Goal: Navigation & Orientation: Find specific page/section

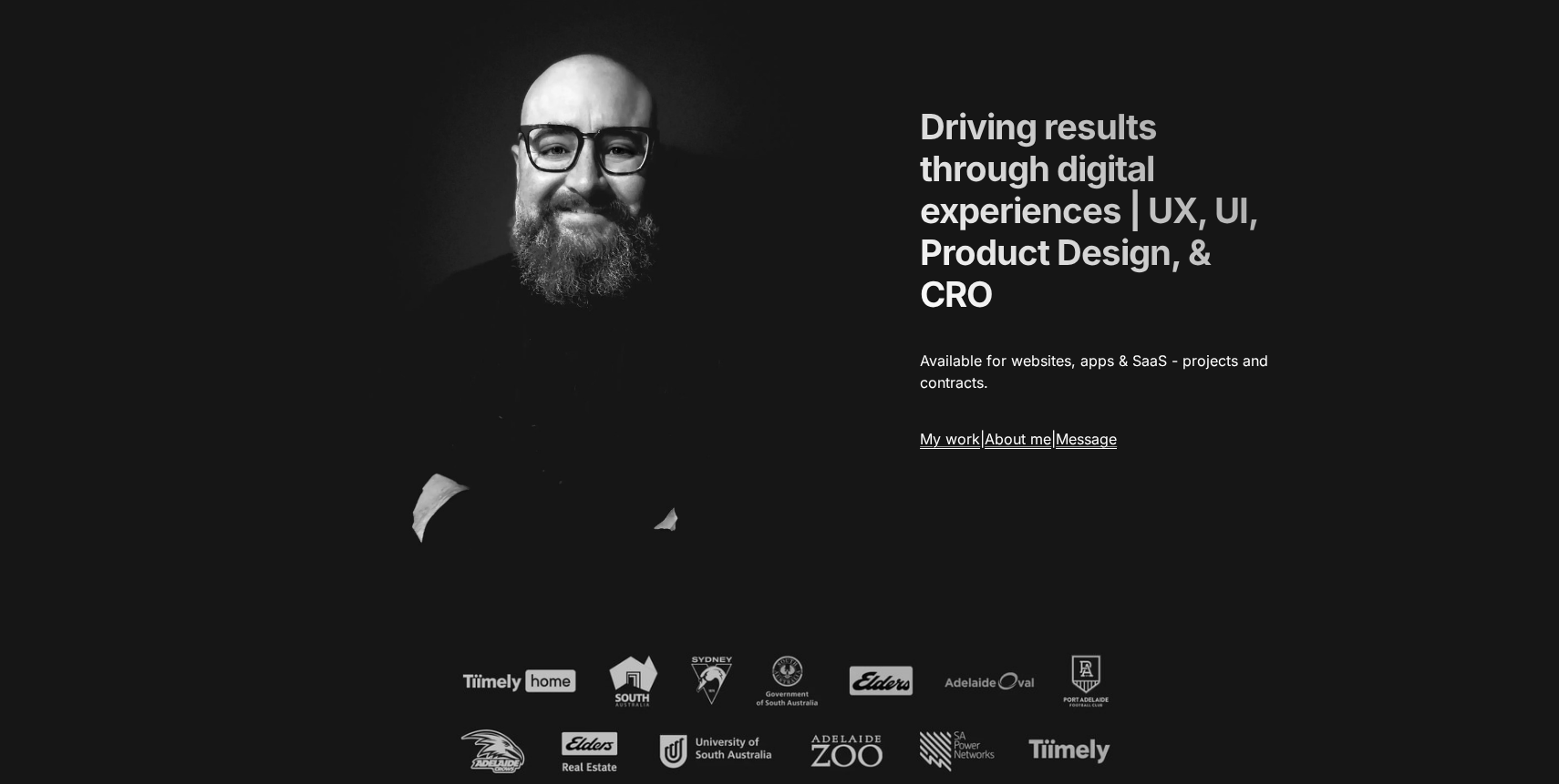
scroll to position [143, 0]
click at [950, 441] on link "My work" at bounding box center [950, 438] width 60 height 19
click at [949, 437] on link "My work" at bounding box center [950, 438] width 60 height 19
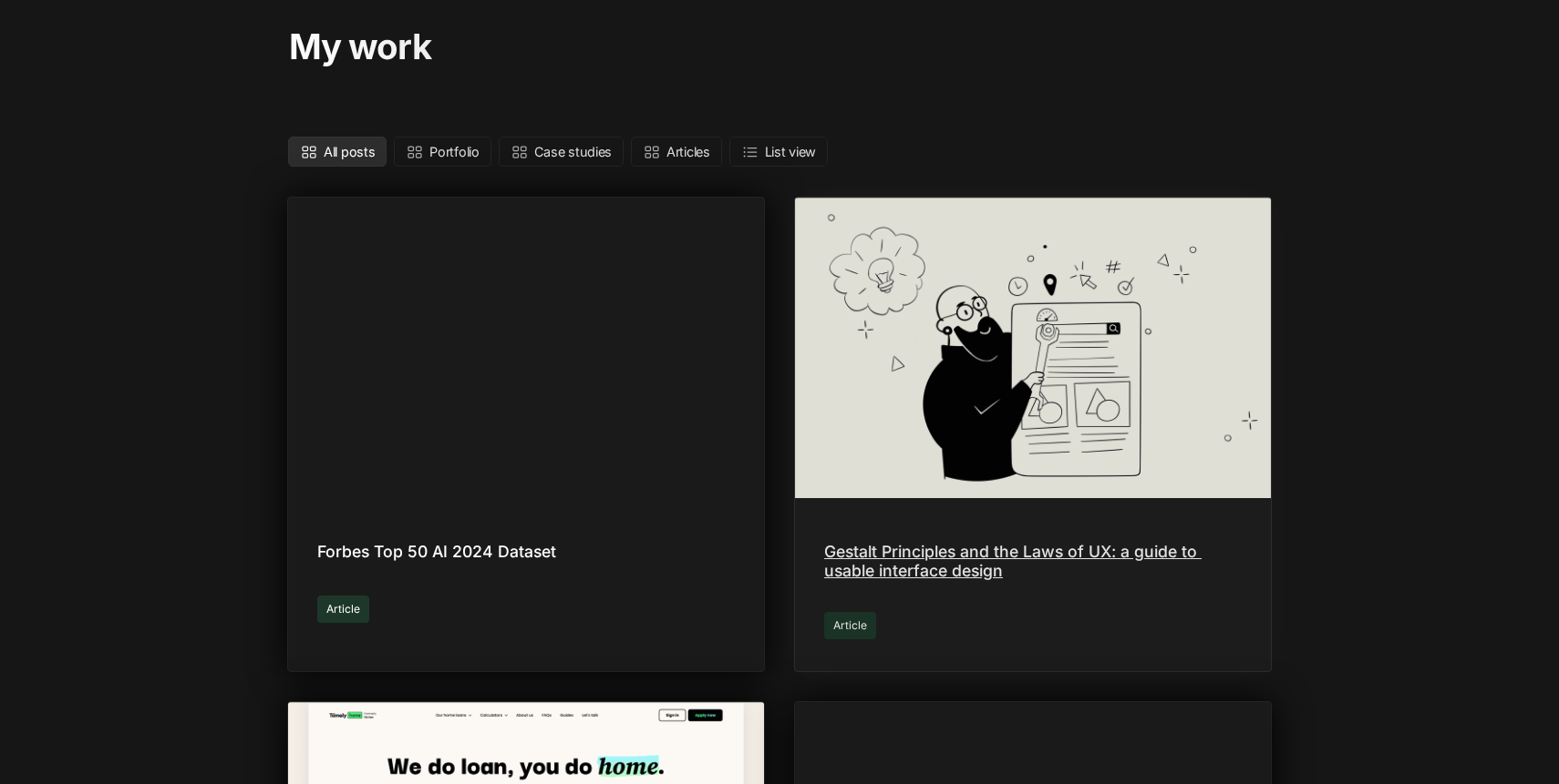
scroll to position [106, 0]
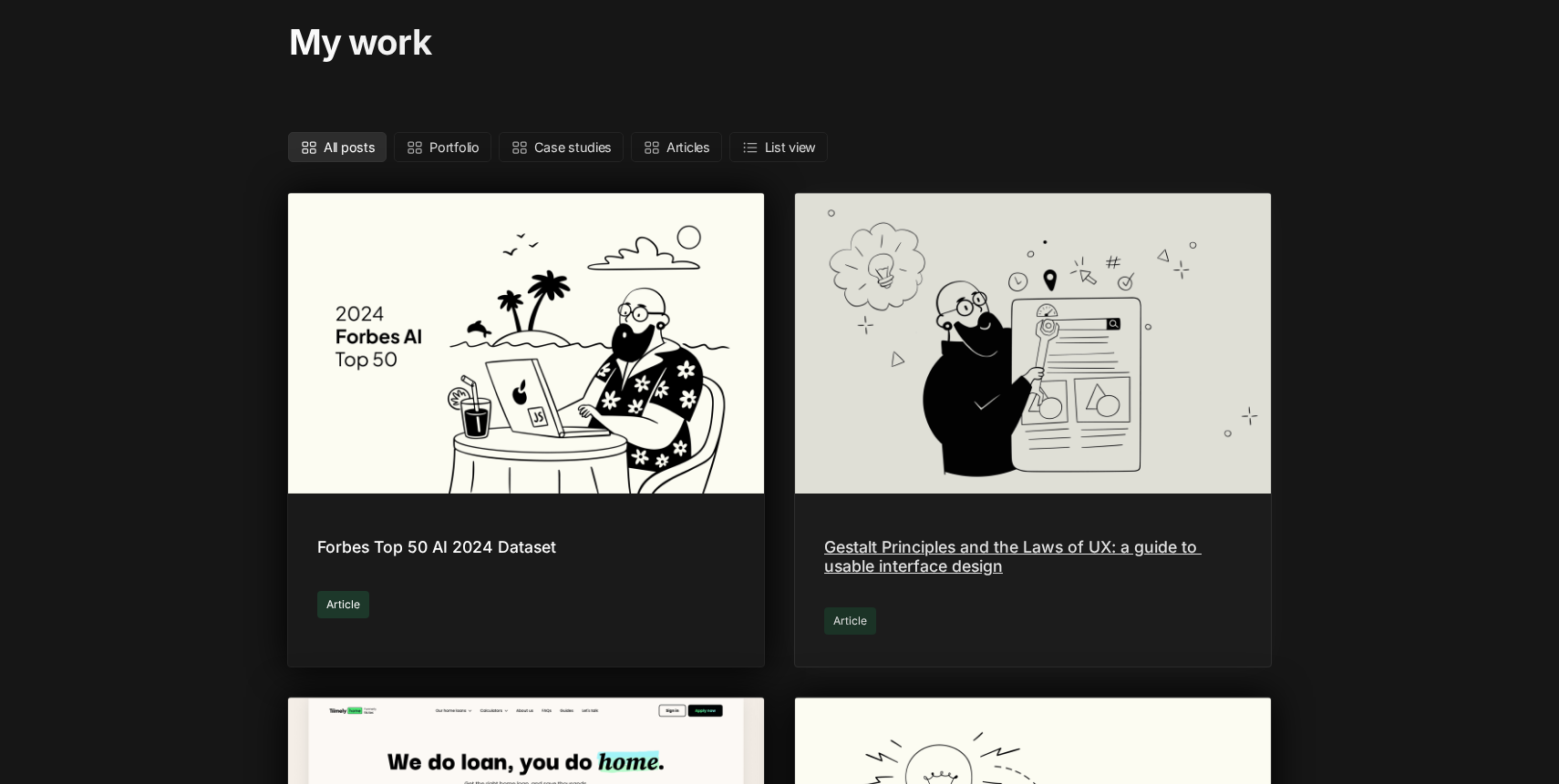
click at [900, 371] on link "Gestalt Principles and the Laws of UX: a guide to usable interface design" at bounding box center [1032, 429] width 475 height 473
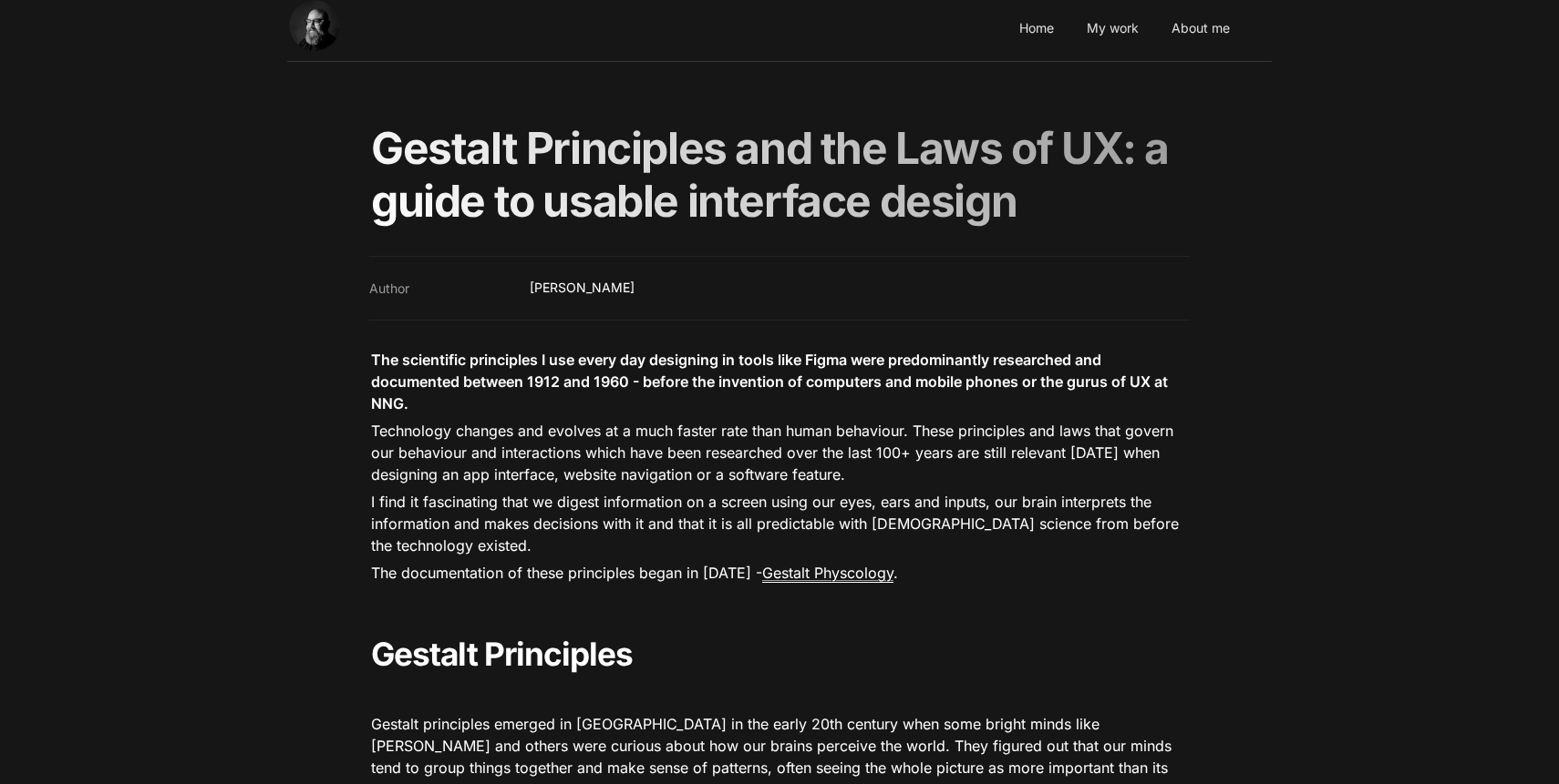
scroll to position [21, 0]
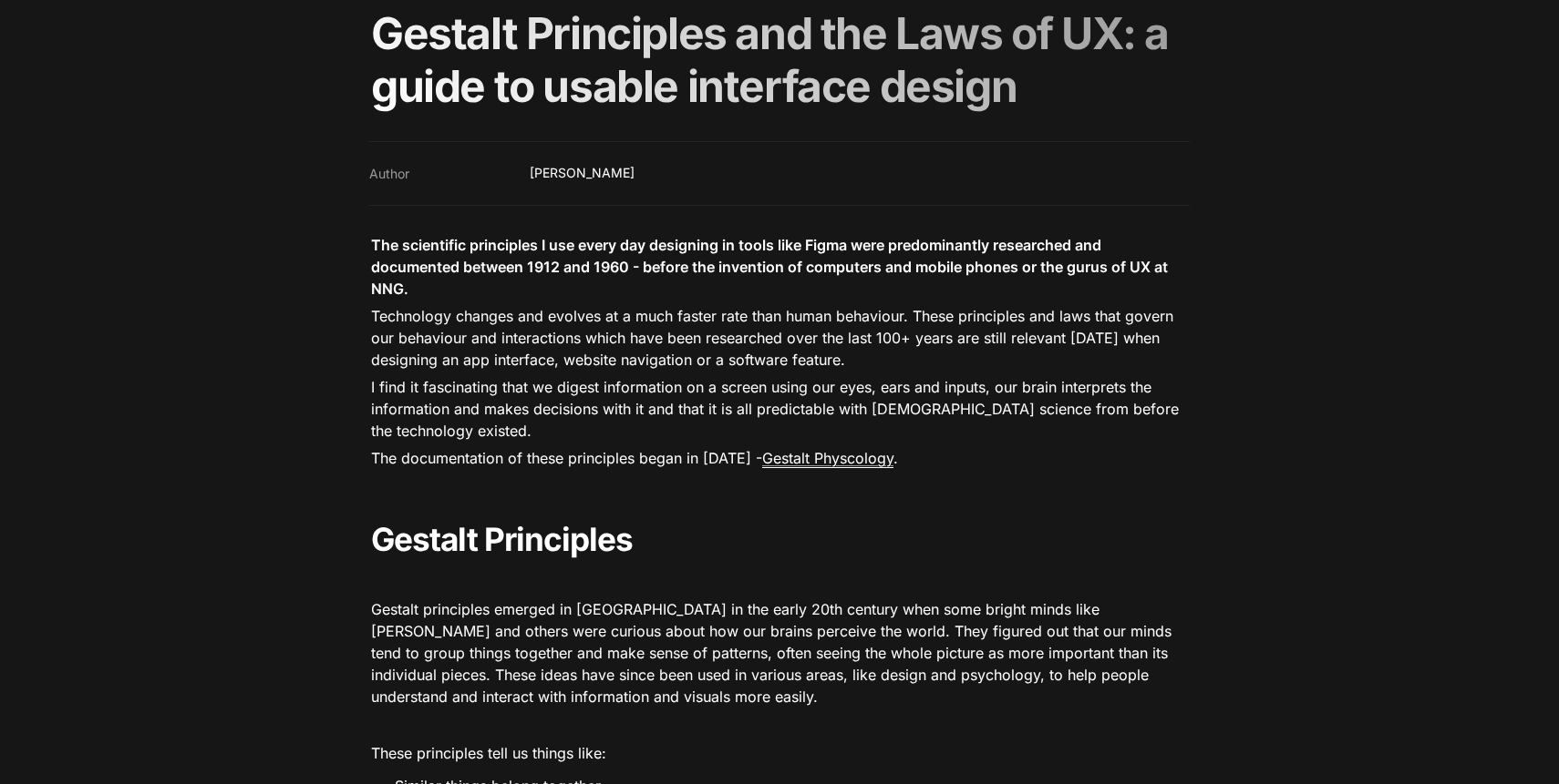
scroll to position [0, 0]
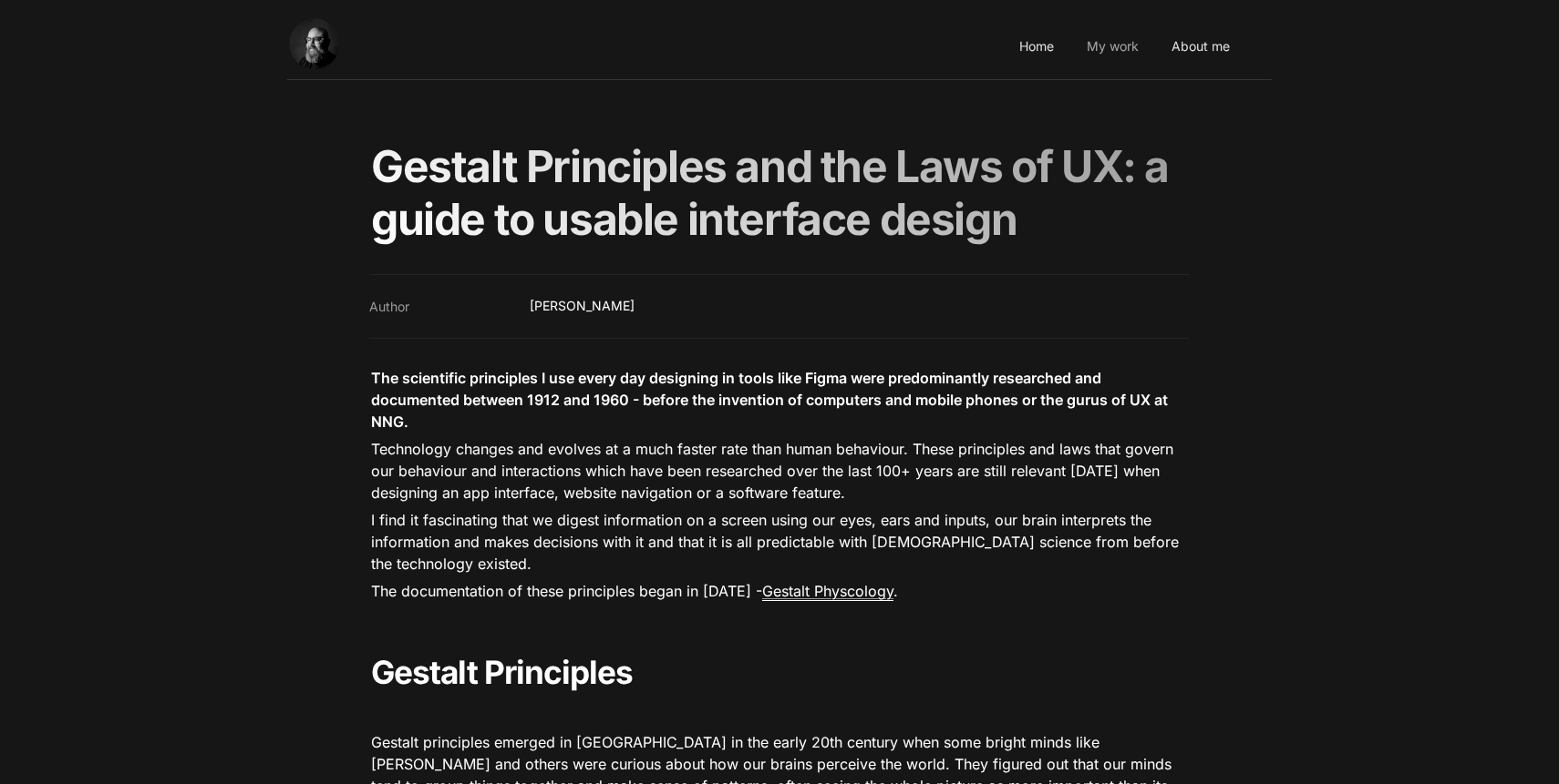
click at [1102, 52] on link "My work" at bounding box center [1111, 47] width 63 height 50
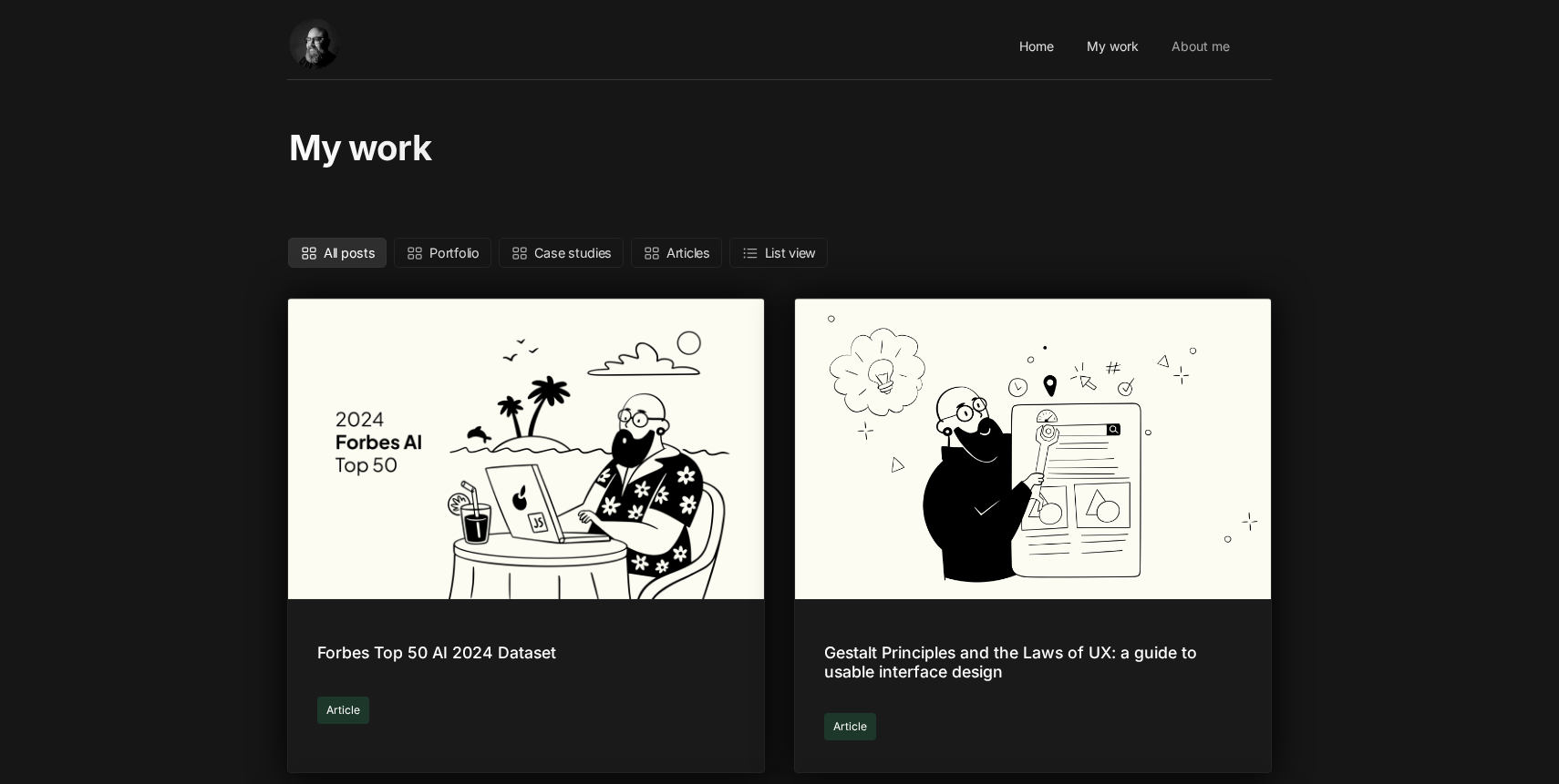
click at [1205, 48] on link "About me" at bounding box center [1200, 47] width 69 height 50
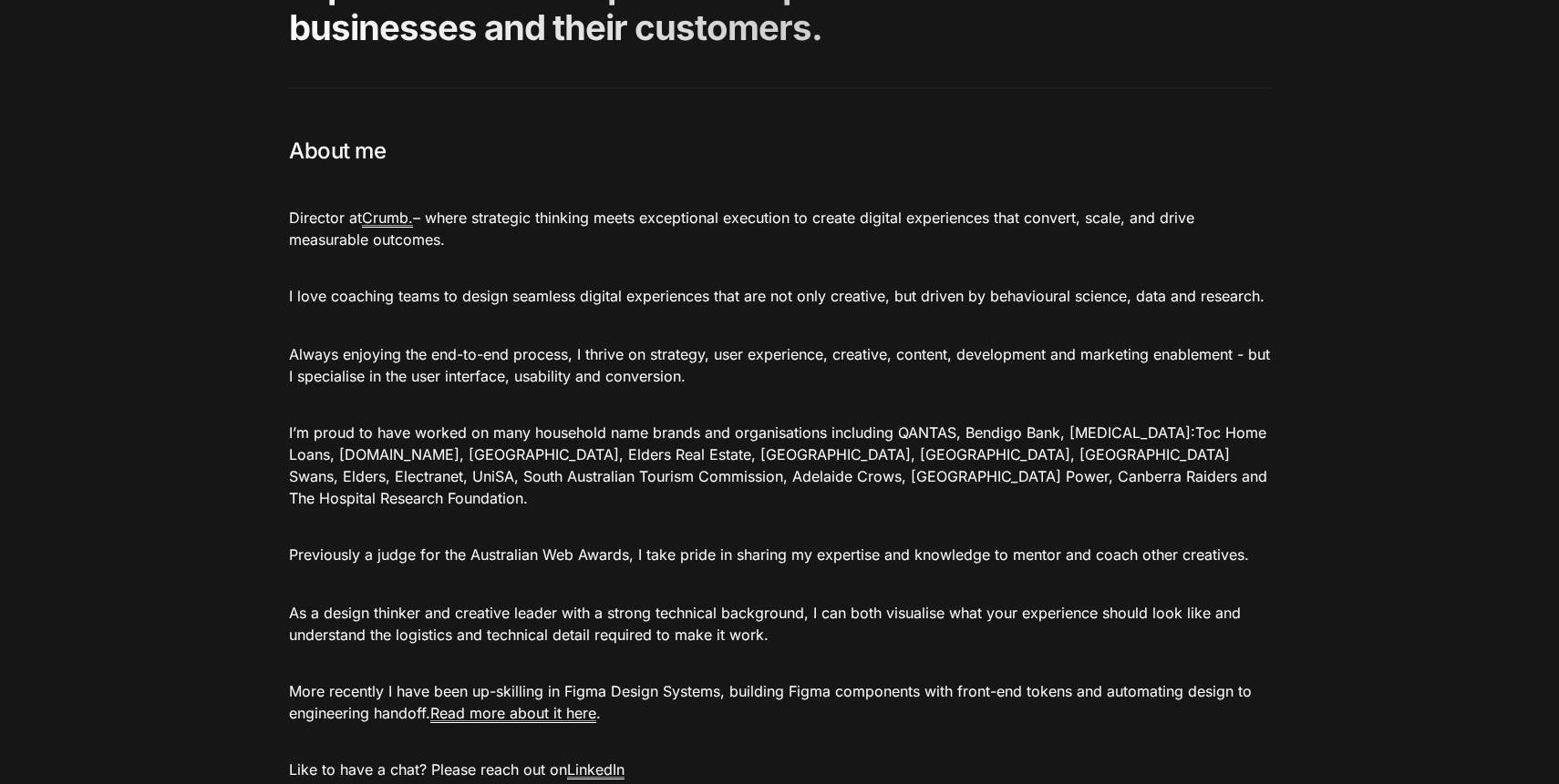
scroll to position [242, 0]
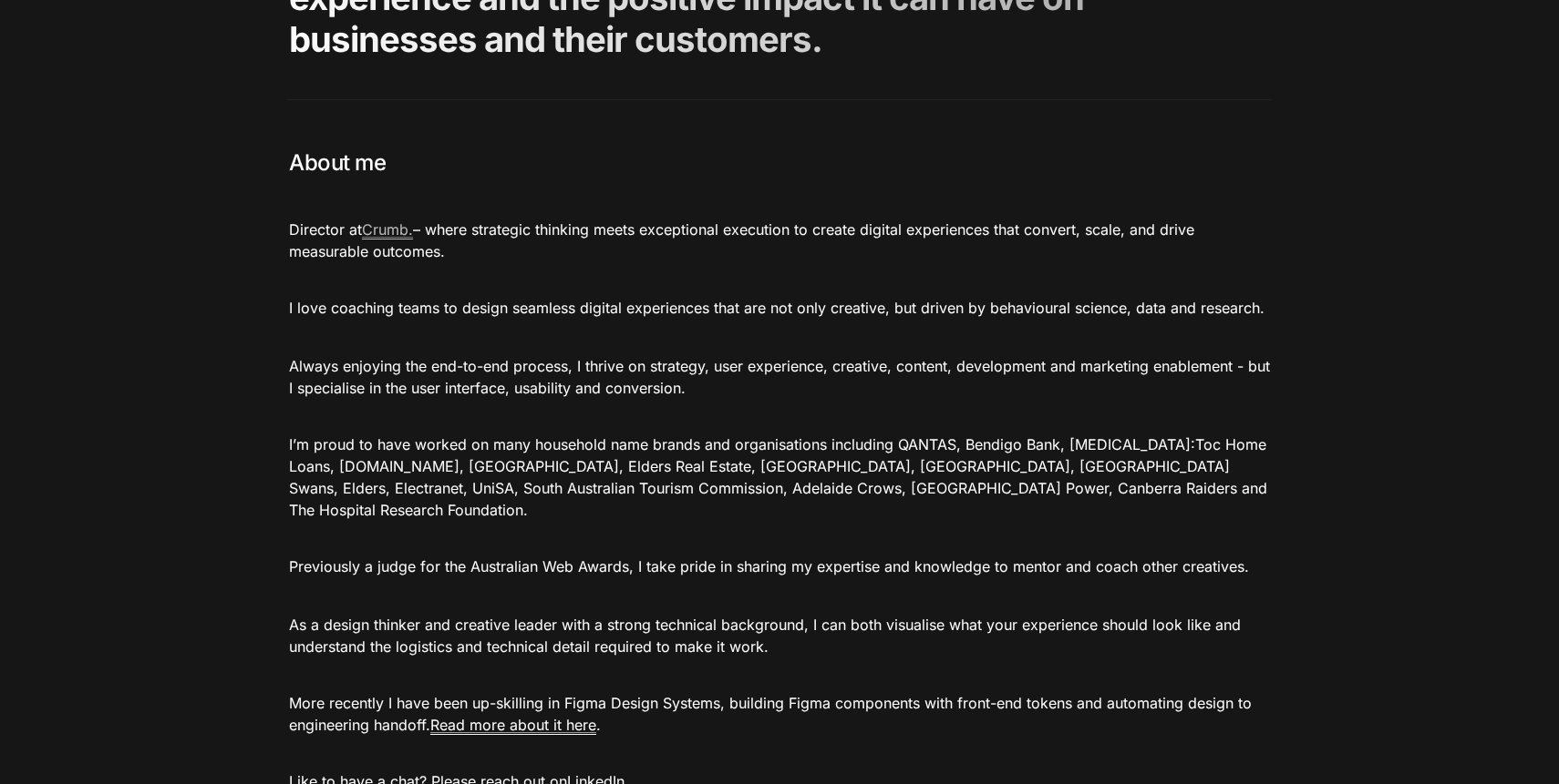
click at [389, 232] on link "Crumb." at bounding box center [387, 229] width 51 height 19
